Goal: Complete application form

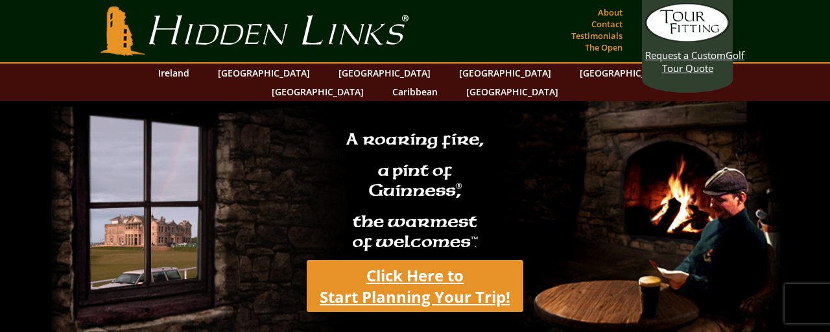
click at [424, 260] on link "Click Here to Start Planning Your Trip!" at bounding box center [415, 286] width 217 height 52
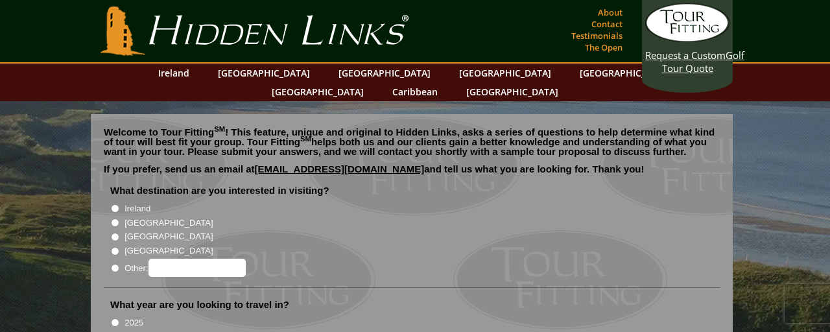
click at [115, 204] on input "Ireland" at bounding box center [115, 208] width 8 height 8
radio input "true"
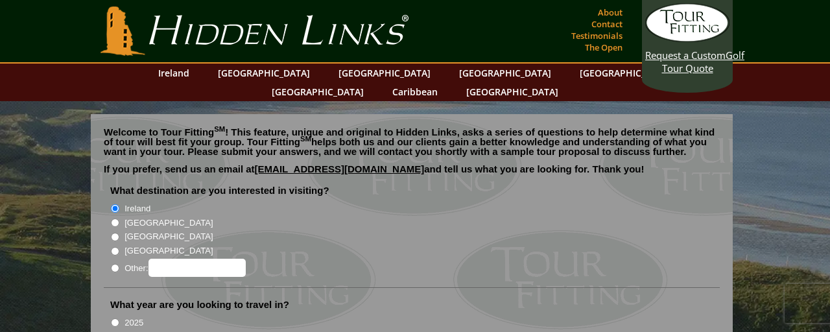
radio input "true"
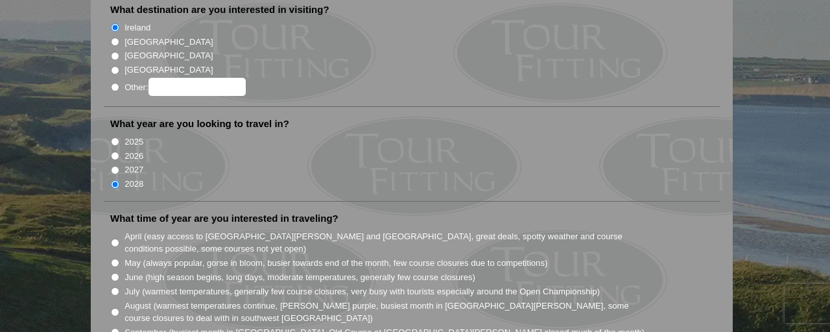
click at [111, 137] on input "2025" at bounding box center [115, 141] width 8 height 8
radio input "true"
click at [111, 152] on input "2026" at bounding box center [115, 156] width 8 height 8
radio input "true"
click at [111, 166] on input "2027" at bounding box center [115, 170] width 8 height 8
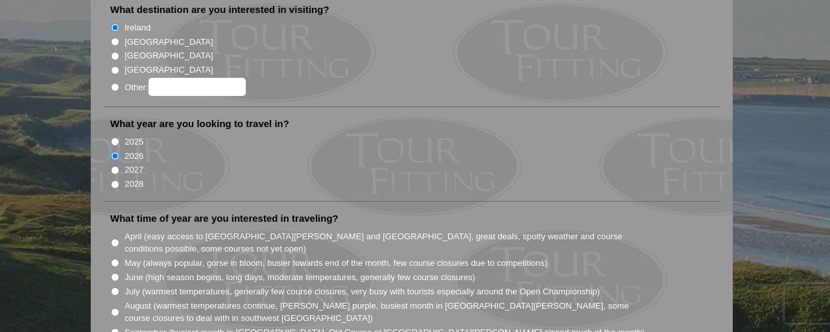
radio input "true"
click at [111, 180] on input "2028" at bounding box center [115, 184] width 8 height 8
radio input "true"
click at [116, 166] on input "2027" at bounding box center [115, 170] width 8 height 8
radio input "true"
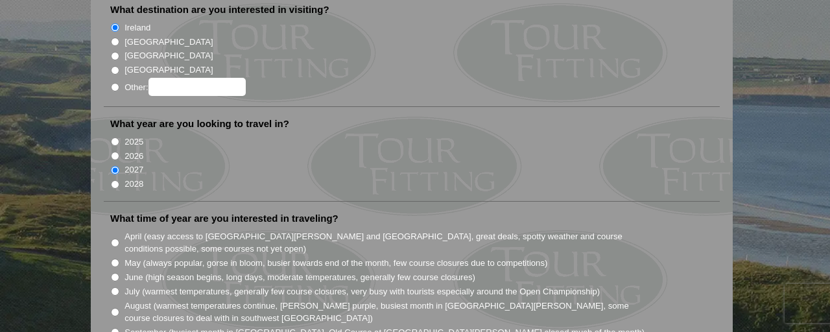
click at [116, 239] on input "April (easy access to St. Andrews and Ballybunion, great deals, spotty weather …" at bounding box center [115, 243] width 8 height 8
radio input "true"
click at [117, 239] on input "April (easy access to St. Andrews and Ballybunion, great deals, spotty weather …" at bounding box center [115, 243] width 8 height 8
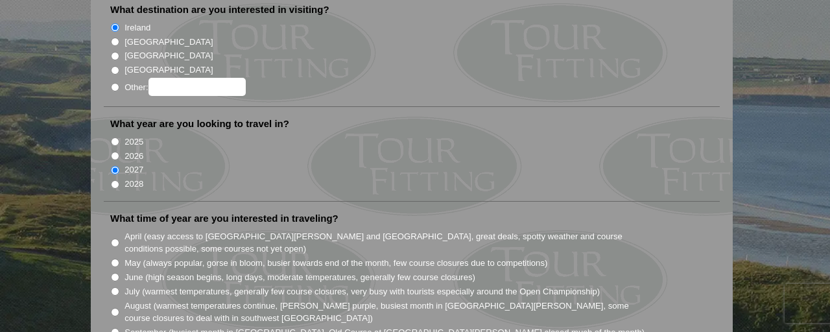
radio input "true"
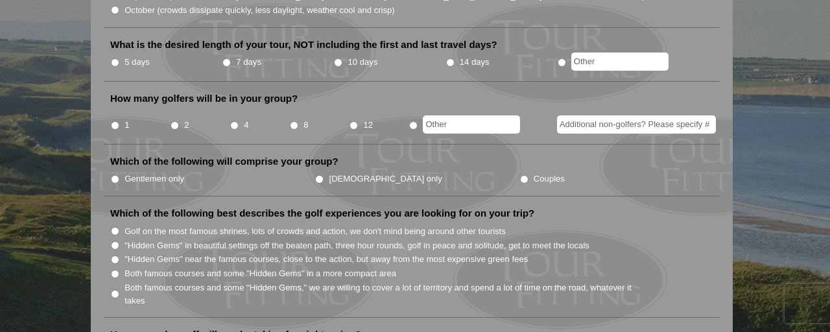
scroll to position [518, 0]
click at [226, 58] on input "7 days" at bounding box center [226, 62] width 8 height 8
radio input "true"
click at [233, 121] on input "4" at bounding box center [234, 125] width 8 height 8
radio input "true"
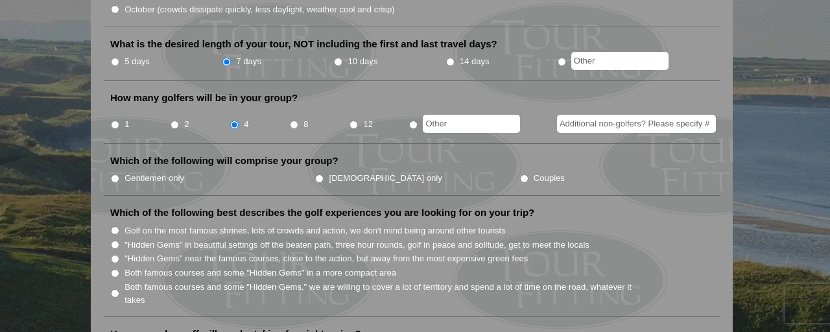
click at [119, 174] on input "Gentlemen only" at bounding box center [115, 178] width 8 height 8
radio input "true"
click at [116, 241] on input ""Hidden Gems" in beautiful settings off the beaten path, three hour rounds, gol…" at bounding box center [115, 245] width 8 height 8
radio input "true"
click at [699, 251] on li ""Hidden Gems" near the famous courses, close to the action, but away from the m…" at bounding box center [416, 258] width 613 height 14
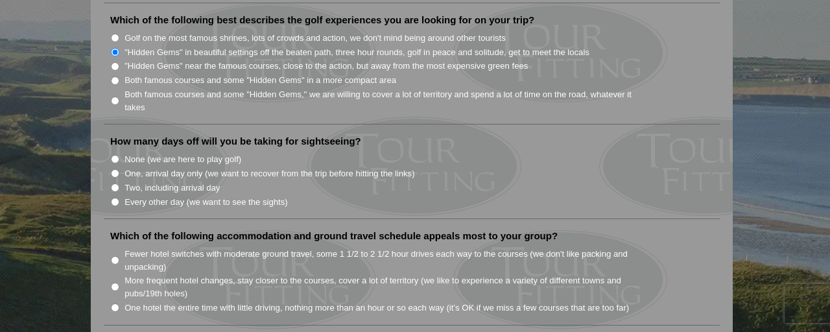
scroll to position [751, 0]
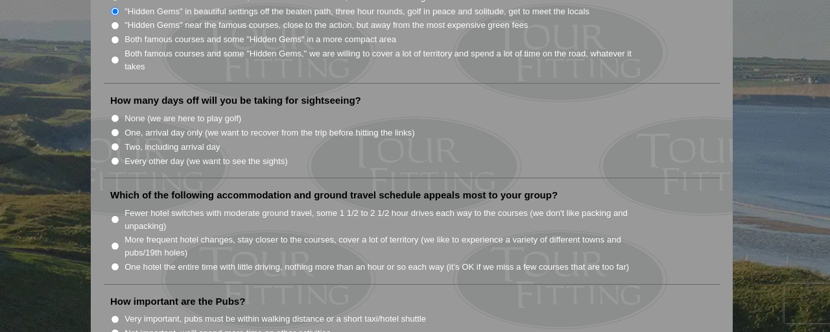
click at [115, 114] on input "None (we are here to play golf)" at bounding box center [115, 118] width 8 height 8
radio input "true"
click at [119, 232] on li "More frequent hotel changes, stay closer to the courses, cover a lot of territo…" at bounding box center [416, 245] width 613 height 27
click at [114, 242] on input "More frequent hotel changes, stay closer to the courses, cover a lot of territo…" at bounding box center [115, 246] width 8 height 8
radio input "true"
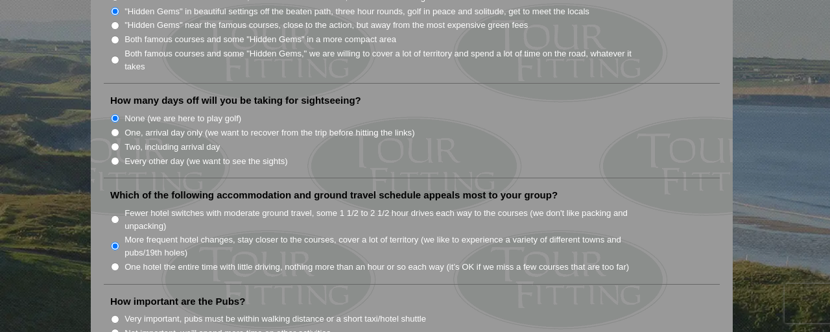
click at [111, 263] on input "One hotel the entire time with little driving, nothing more than an hour or so …" at bounding box center [115, 267] width 8 height 8
radio input "true"
click at [116, 315] on input "Very important, pubs must be within walking distance or a short taxi/hotel shut…" at bounding box center [115, 319] width 8 height 8
radio input "true"
click at [676, 295] on li "How important are the Pubs? Very important, pubs must be within walking distanc…" at bounding box center [412, 330] width 616 height 70
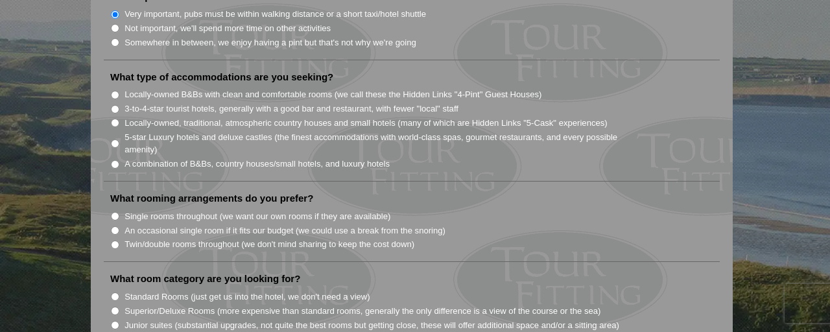
scroll to position [1088, 0]
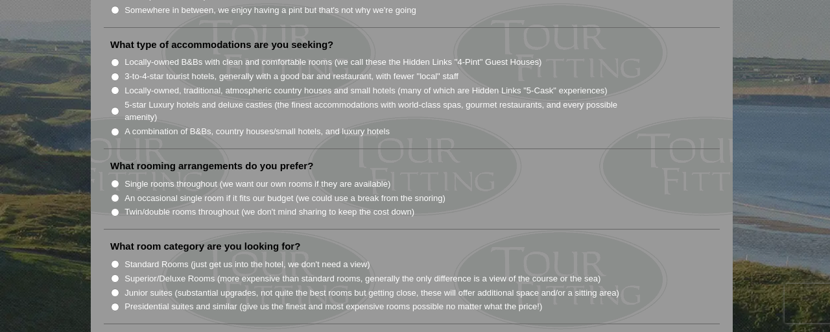
click at [116, 86] on input "Locally-owned, traditional, atmospheric country houses and small hotels (many o…" at bounding box center [115, 90] width 8 height 8
radio input "true"
click at [116, 208] on input "Twin/double rooms throughout (we don't mind sharing to keep the cost down)" at bounding box center [115, 212] width 8 height 8
radio input "true"
click at [117, 194] on input "An occasional single room if it fits our budget (we could use a break from the …" at bounding box center [115, 198] width 8 height 8
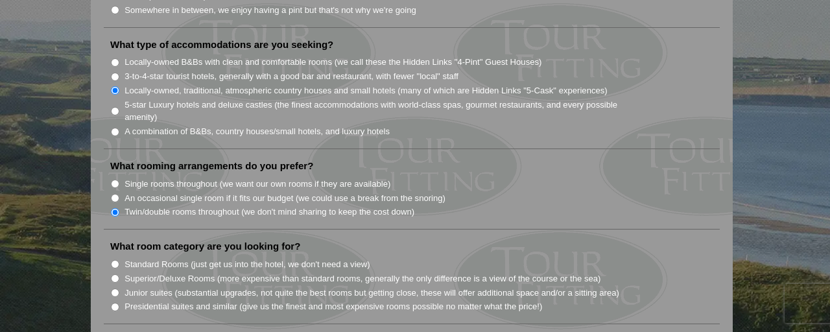
radio input "true"
click at [113, 260] on input "Standard Rooms (just get us into the hotel, we don't need a view)" at bounding box center [115, 264] width 8 height 8
radio input "true"
click at [703, 240] on li "What room category are you looking for? Standard Rooms (just get us into the ho…" at bounding box center [412, 282] width 616 height 84
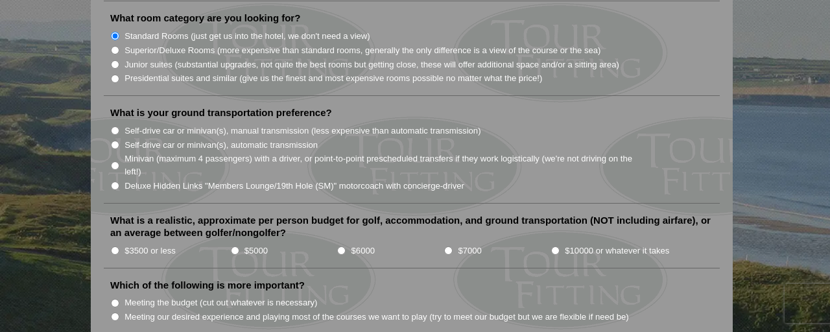
scroll to position [1322, 0]
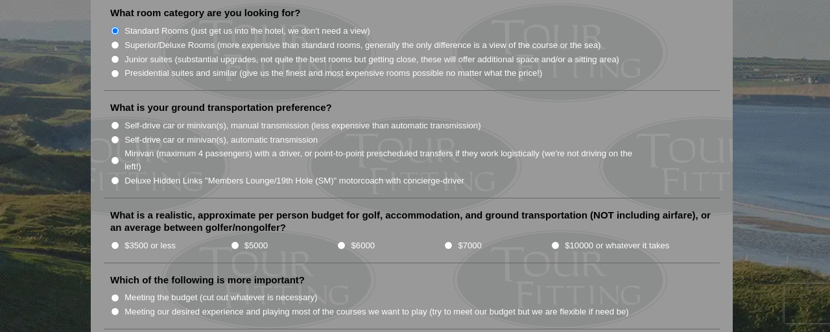
click at [116, 156] on input "Minivan (maximum 4 passengers) with a driver, or point-to-point prescheduled tr…" at bounding box center [115, 160] width 8 height 8
radio input "true"
click at [235, 241] on input "$5000" at bounding box center [235, 245] width 8 height 8
radio input "true"
click at [114, 294] on input "Meeting the budget (cut out whatever is necessary)" at bounding box center [115, 298] width 8 height 8
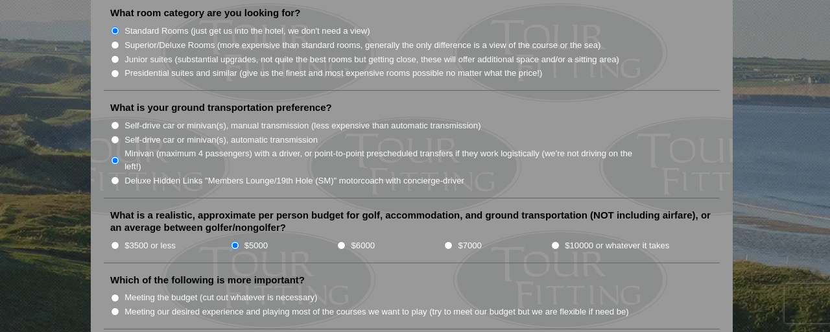
radio input "true"
click at [700, 274] on li "Which of the following is more important? Meeting the budget (cut out whatever …" at bounding box center [412, 302] width 616 height 56
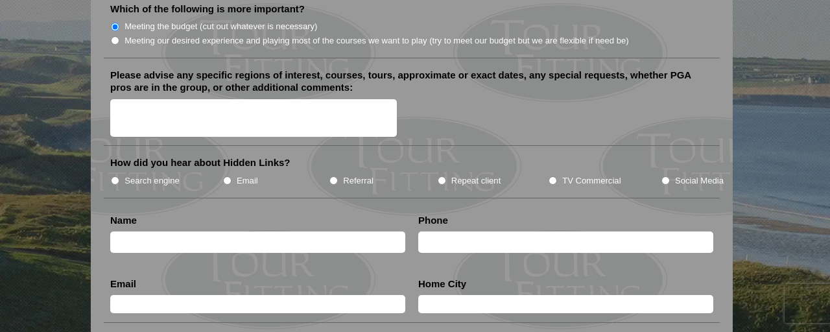
scroll to position [1607, 0]
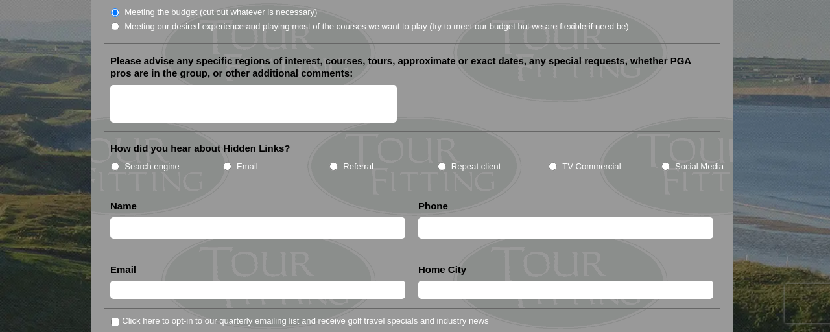
click at [113, 162] on input "Search engine" at bounding box center [115, 166] width 8 height 8
radio input "true"
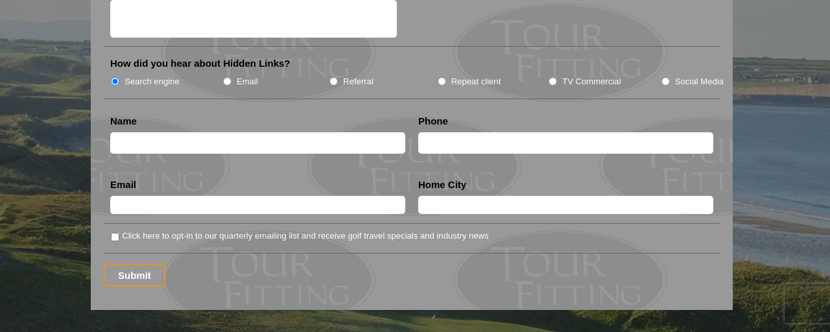
scroll to position [1685, 0]
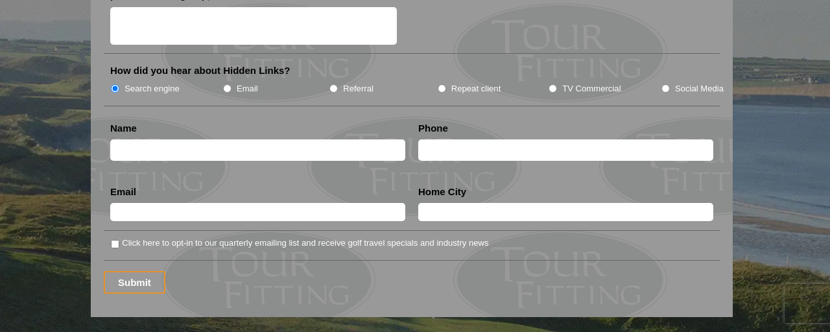
click at [158, 139] on input "text" at bounding box center [257, 149] width 295 height 21
type input "John Lennox"
type input "2267892975"
type input "jlennoxinbc@gmail.com"
type input "Fernie"
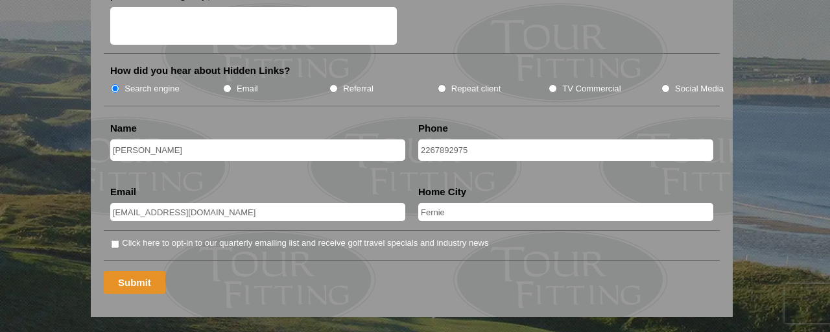
click at [129, 271] on input "Submit" at bounding box center [135, 282] width 62 height 23
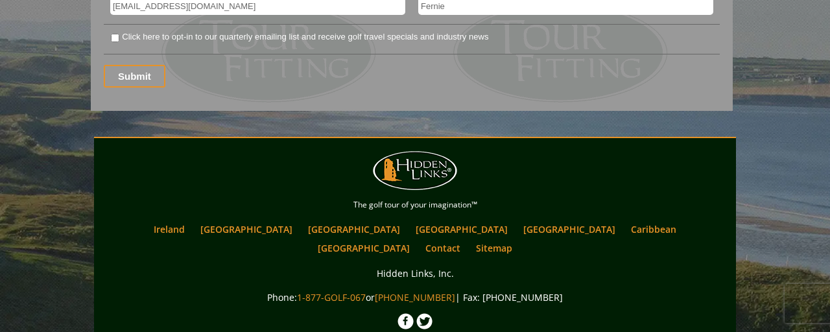
scroll to position [1595, 0]
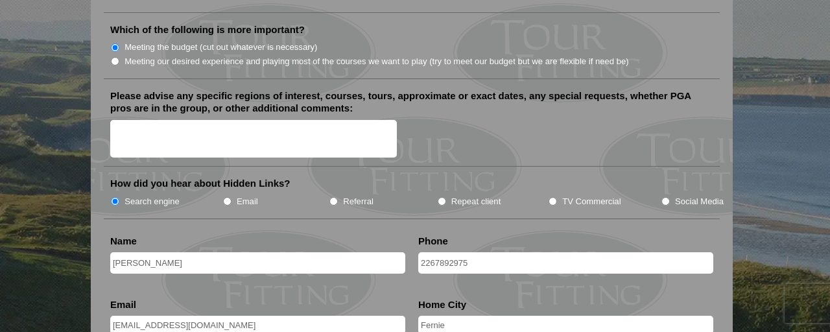
click at [207, 252] on input "[PERSON_NAME]" at bounding box center [257, 262] width 295 height 21
click at [429, 252] on input "2267892975" at bounding box center [565, 262] width 295 height 21
type input "12267892975"
drag, startPoint x: 231, startPoint y: 307, endPoint x: 144, endPoint y: 301, distance: 87.1
click at [144, 316] on input "[EMAIL_ADDRESS][DOMAIN_NAME]" at bounding box center [257, 325] width 295 height 18
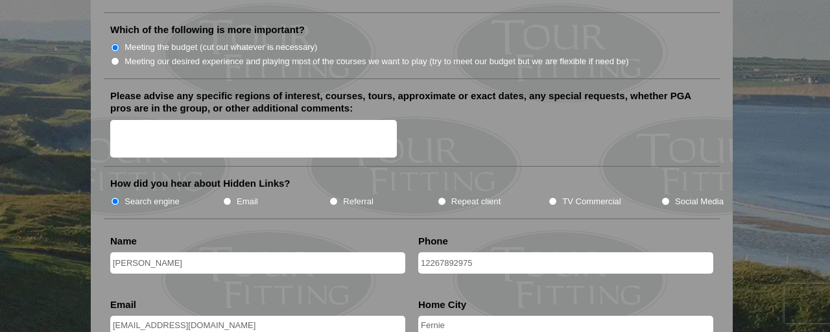
type input "[EMAIL_ADDRESS][DOMAIN_NAME]"
